Goal: Task Accomplishment & Management: Manage account settings

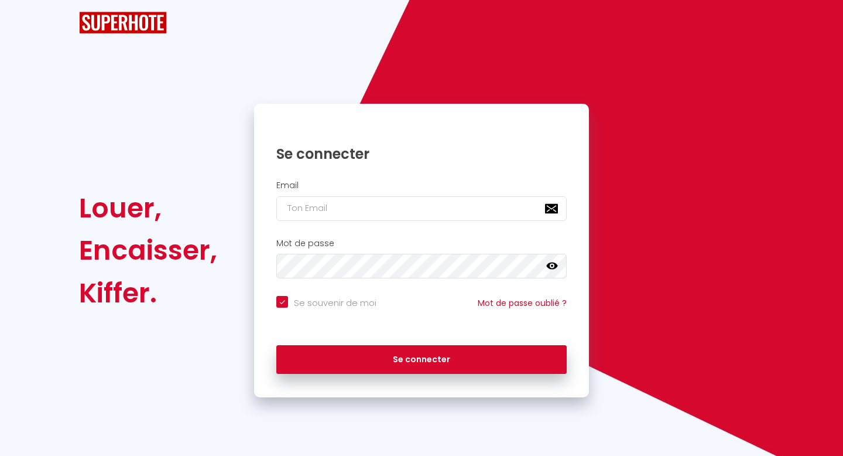
checkbox input "true"
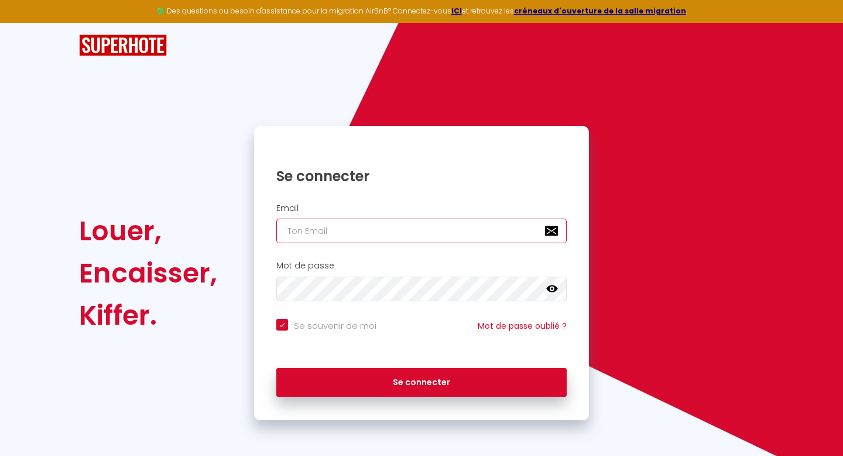
click at [461, 228] on input "email" at bounding box center [421, 230] width 290 height 25
type input "[EMAIL_ADDRESS][DOMAIN_NAME]"
click at [276, 368] on button "Se connecter" at bounding box center [421, 382] width 290 height 29
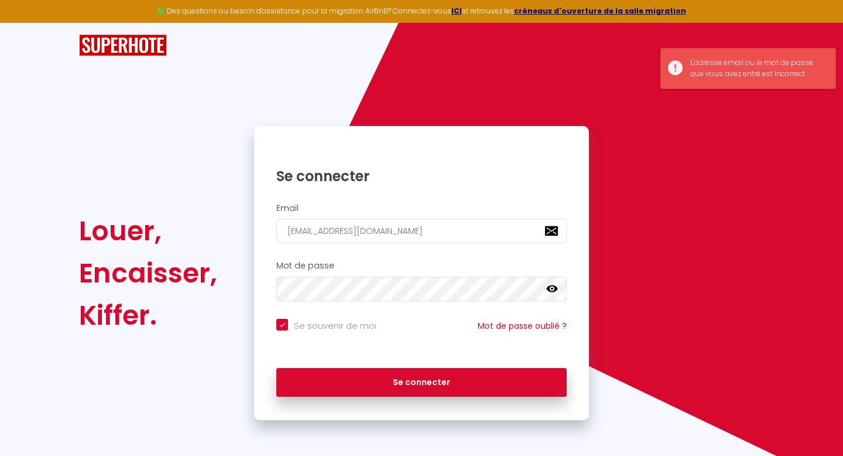
click at [551, 293] on icon at bounding box center [552, 289] width 12 height 12
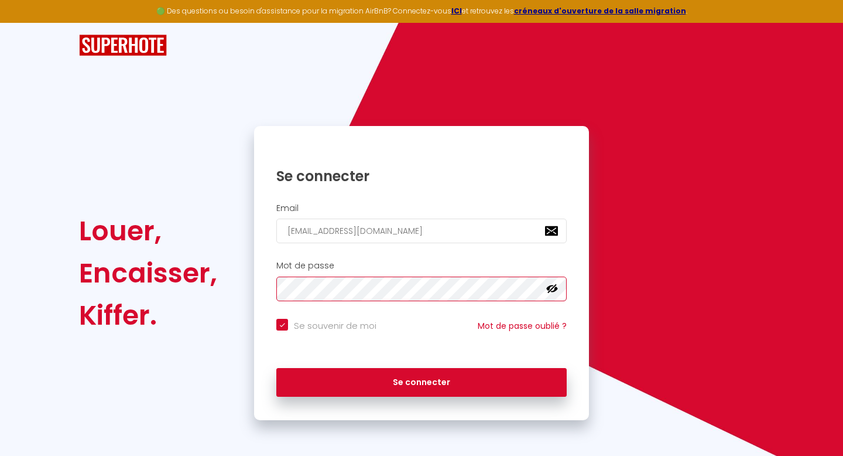
click at [192, 282] on div "Louer, Encaisser, [PERSON_NAME]. Se connecter Email [EMAIL_ADDRESS][DOMAIN_NAME…" at bounding box center [421, 273] width 700 height 294
click at [276, 368] on button "Se connecter" at bounding box center [421, 382] width 290 height 29
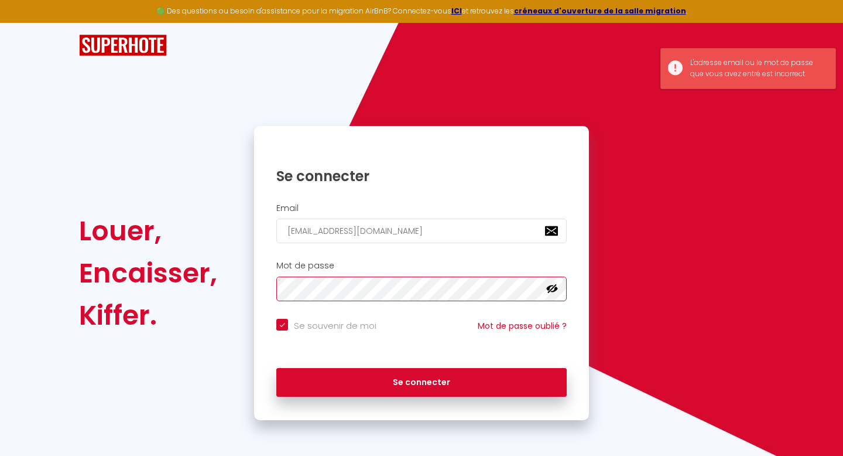
click at [276, 368] on button "Se connecter" at bounding box center [421, 382] width 290 height 29
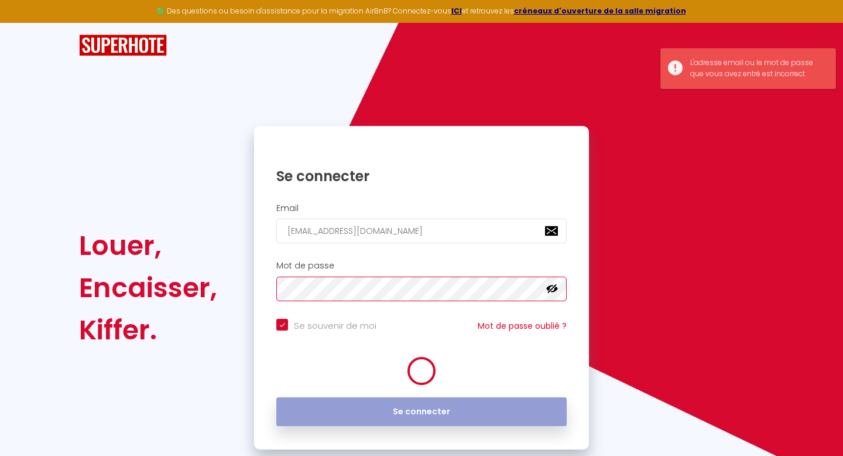
checkbox input "true"
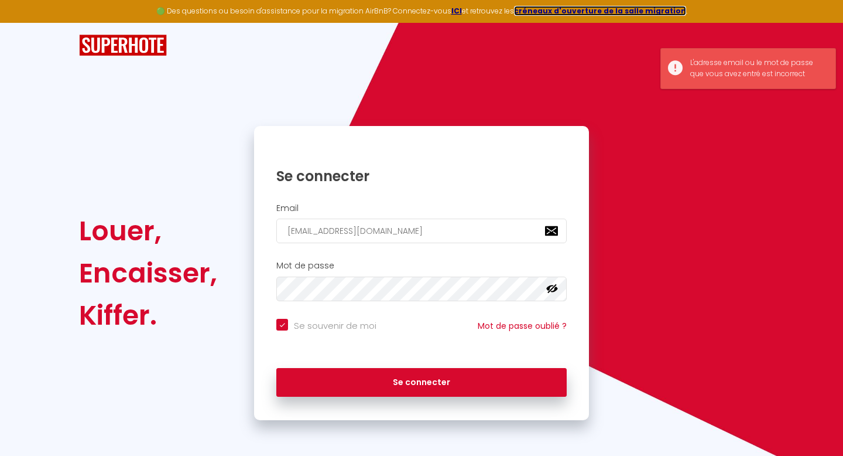
click at [590, 11] on strong "créneaux d'ouverture de la salle migration" at bounding box center [600, 11] width 172 height 10
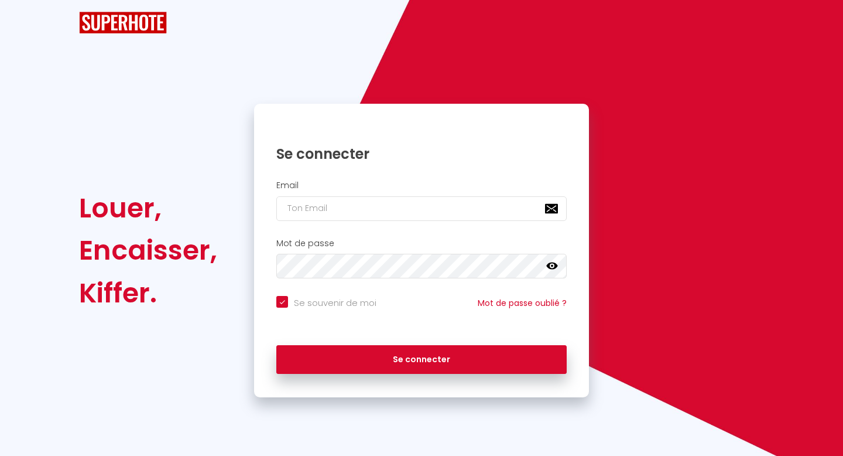
checkbox input "true"
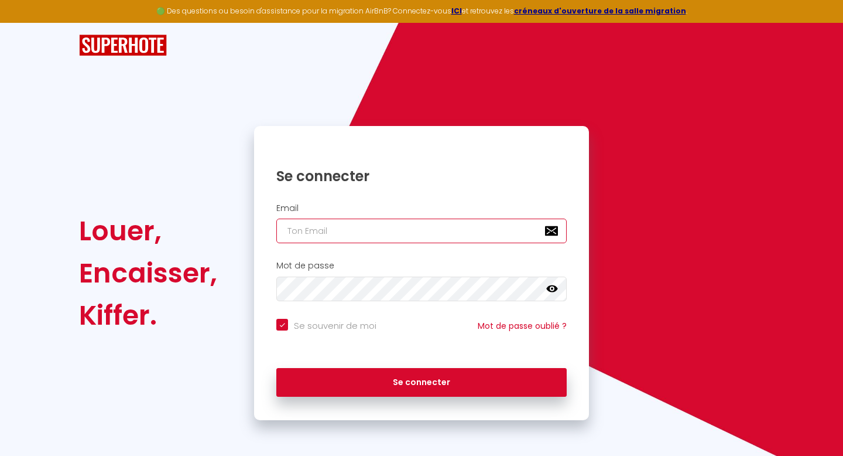
click at [348, 233] on input "email" at bounding box center [421, 230] width 290 height 25
type input "[EMAIL_ADDRESS][DOMAIN_NAME]"
click at [549, 290] on icon at bounding box center [552, 288] width 12 height 7
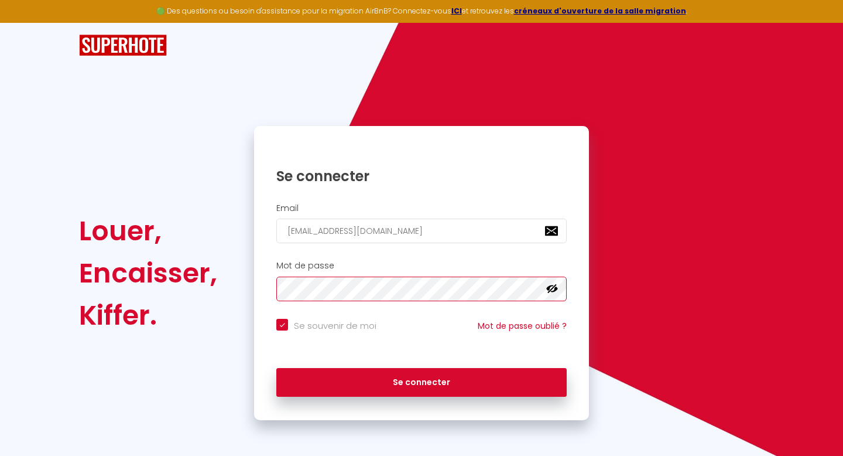
click at [180, 268] on div "Louer, Encaisser, [PERSON_NAME]. Se connecter Email [EMAIL_ADDRESS][DOMAIN_NAME…" at bounding box center [421, 273] width 700 height 294
click at [276, 368] on button "Se connecter" at bounding box center [421, 382] width 290 height 29
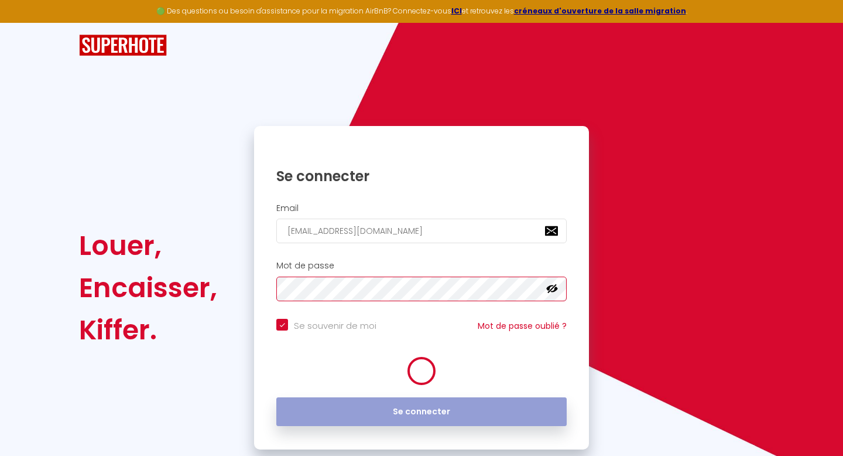
checkbox input "true"
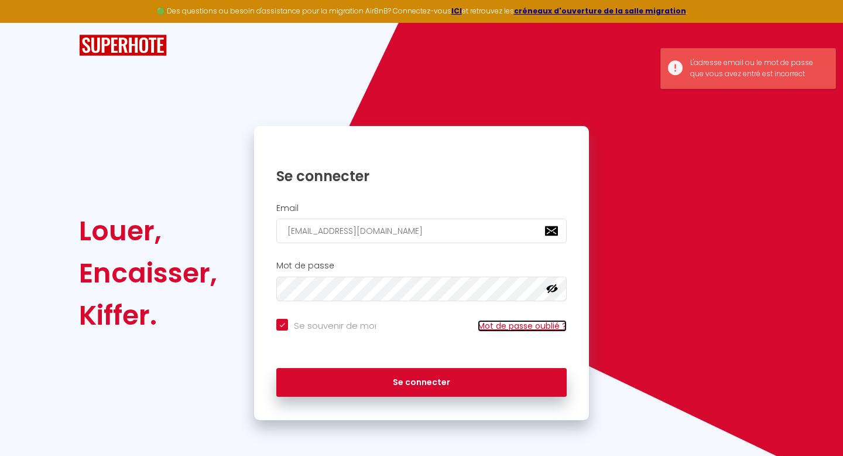
click at [514, 326] on link "Mot de passe oublié ?" at bounding box center [522, 326] width 89 height 12
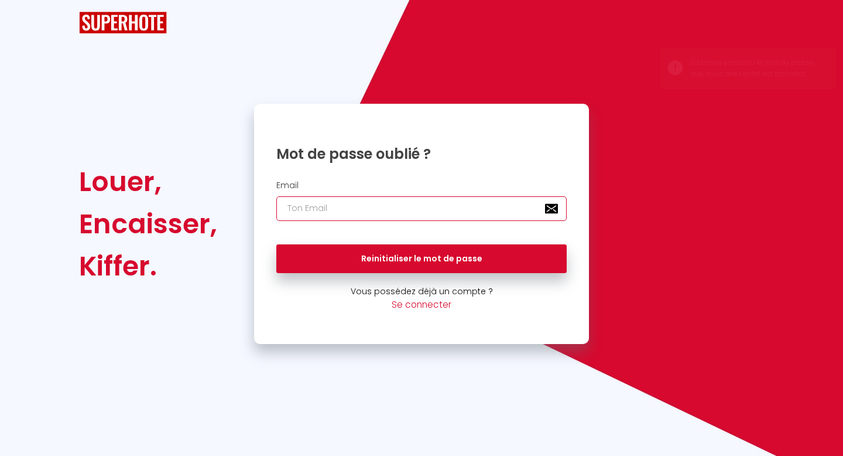
click at [355, 209] on input "email" at bounding box center [421, 208] width 290 height 25
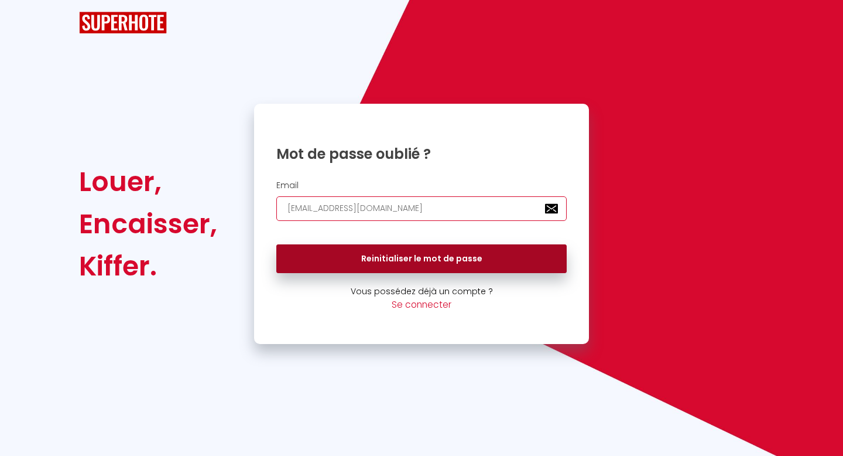
type input "[EMAIL_ADDRESS][DOMAIN_NAME]"
click at [368, 257] on button "Reinitialiser le mot de passe" at bounding box center [421, 258] width 290 height 29
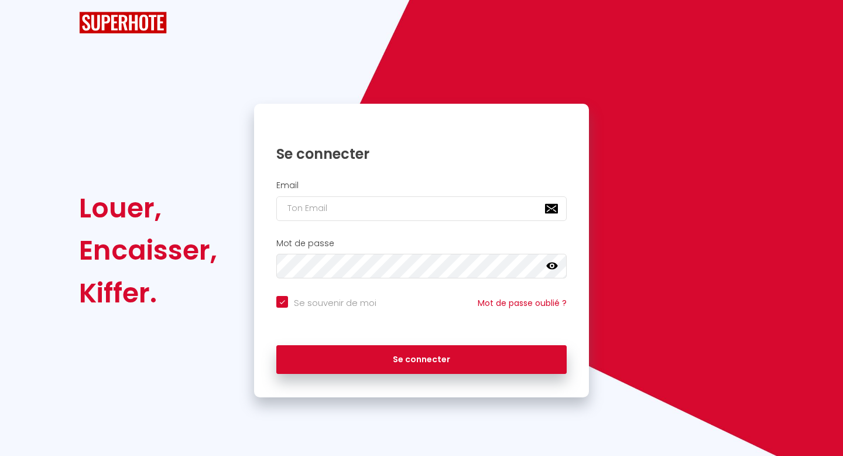
checkbox input "true"
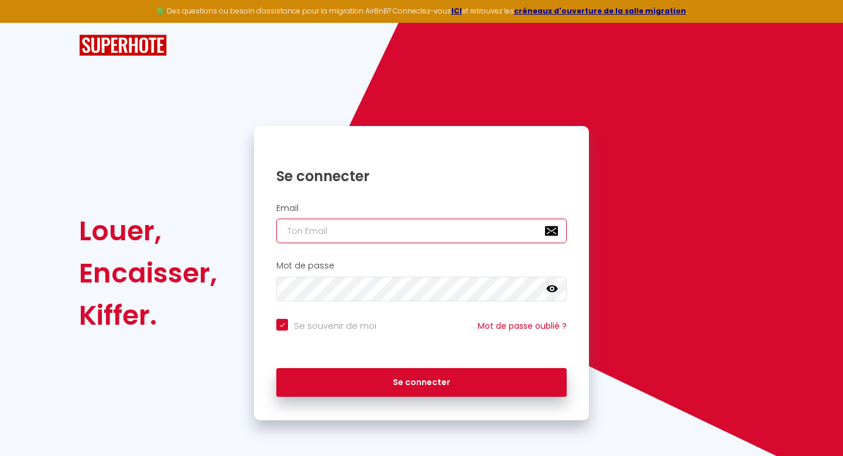
click at [382, 228] on input "email" at bounding box center [421, 230] width 290 height 25
type input "[EMAIL_ADDRESS][DOMAIN_NAME]"
click at [276, 368] on button "Se connecter" at bounding box center [421, 382] width 290 height 29
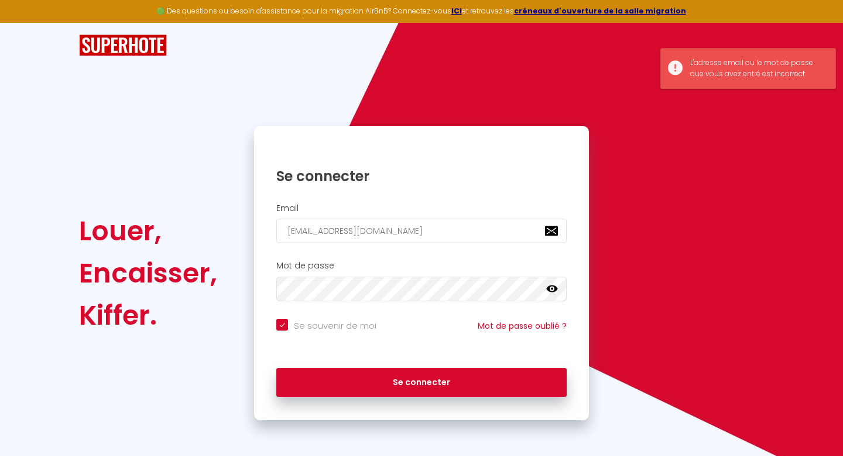
click at [551, 285] on icon at bounding box center [552, 288] width 12 height 7
click at [201, 285] on div "Louer, Encaisser, [PERSON_NAME]. Se connecter Email [EMAIL_ADDRESS][DOMAIN_NAME…" at bounding box center [421, 273] width 700 height 294
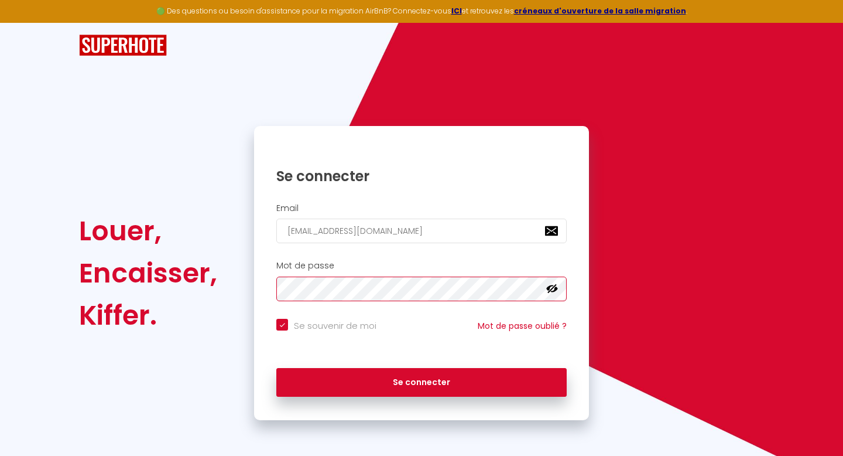
click at [276, 368] on button "Se connecter" at bounding box center [421, 382] width 290 height 29
checkbox input "true"
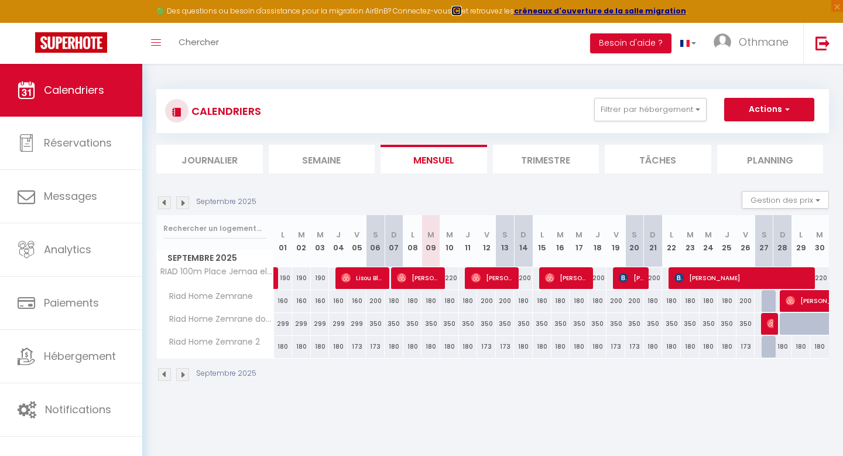
click at [462, 13] on strong "ICI" at bounding box center [457, 11] width 11 height 10
